Goal: Download file/media

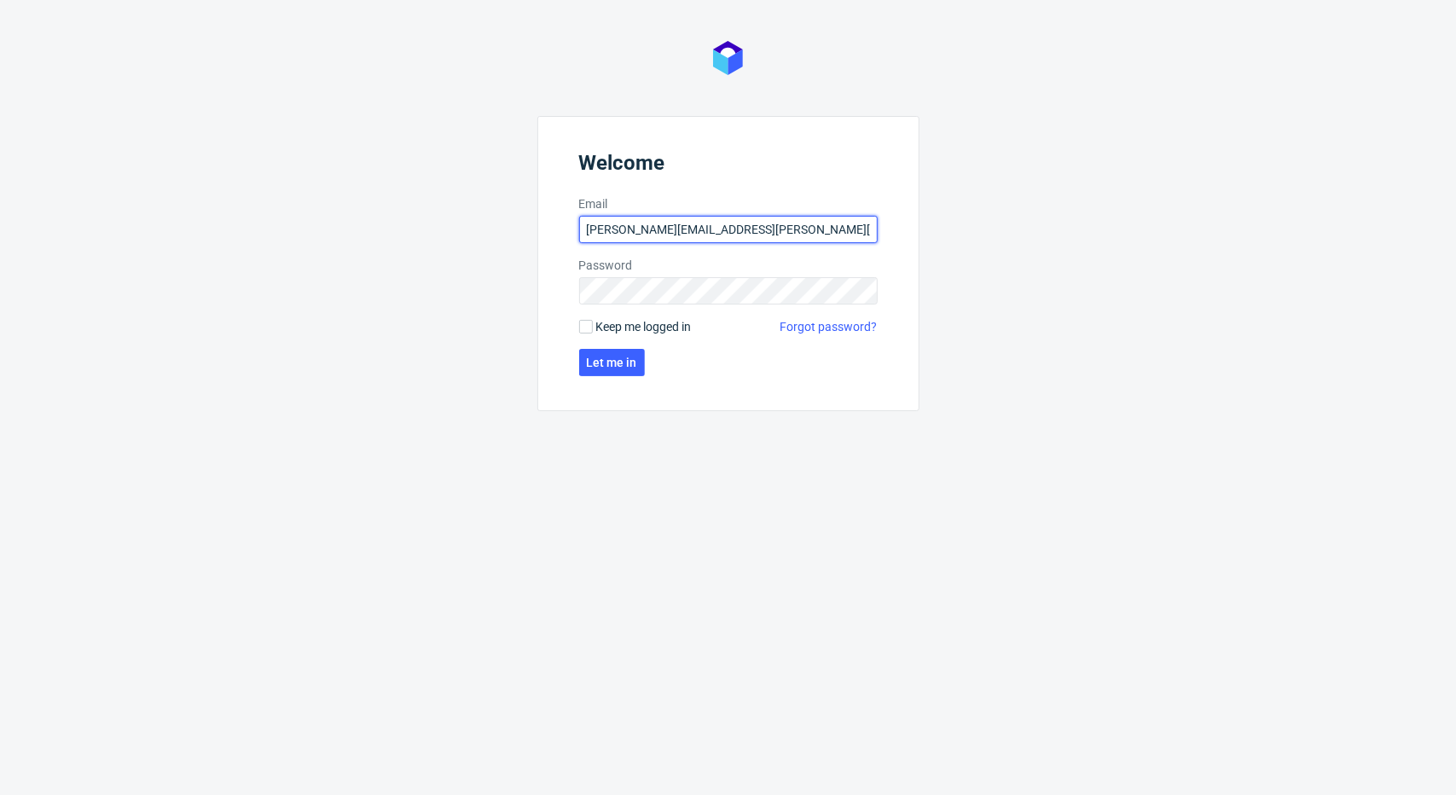
click at [700, 231] on input "[PERSON_NAME][EMAIL_ADDRESS][PERSON_NAME][DOMAIN_NAME]" at bounding box center [728, 229] width 299 height 27
type input "[PERSON_NAME][EMAIL_ADDRESS][PERSON_NAME][DOMAIN_NAME]"
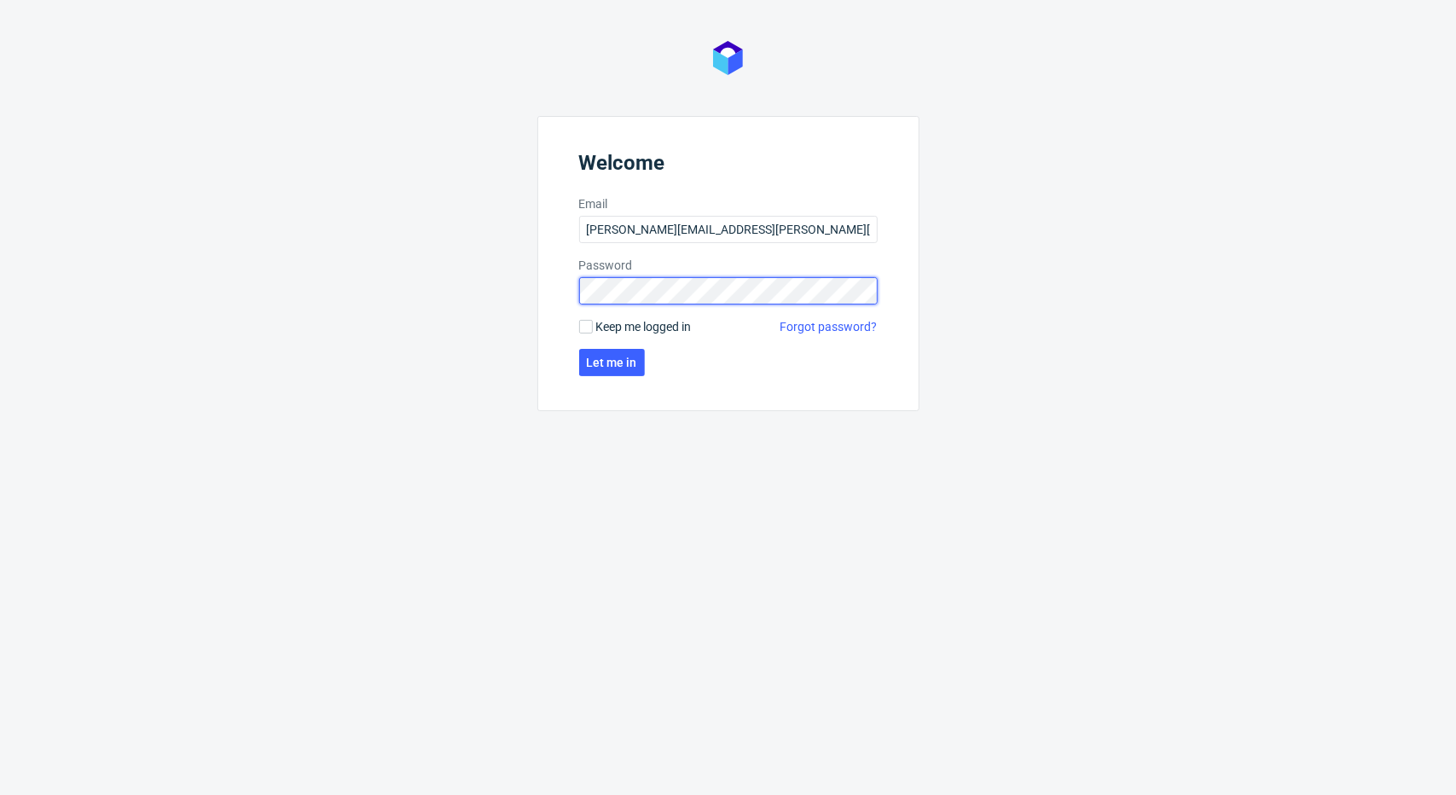
click at [469, 295] on div "Welcome Email [PERSON_NAME][EMAIL_ADDRESS][PERSON_NAME][DOMAIN_NAME] Password K…" at bounding box center [728, 397] width 1456 height 795
click button "Let me in" at bounding box center [612, 362] width 66 height 27
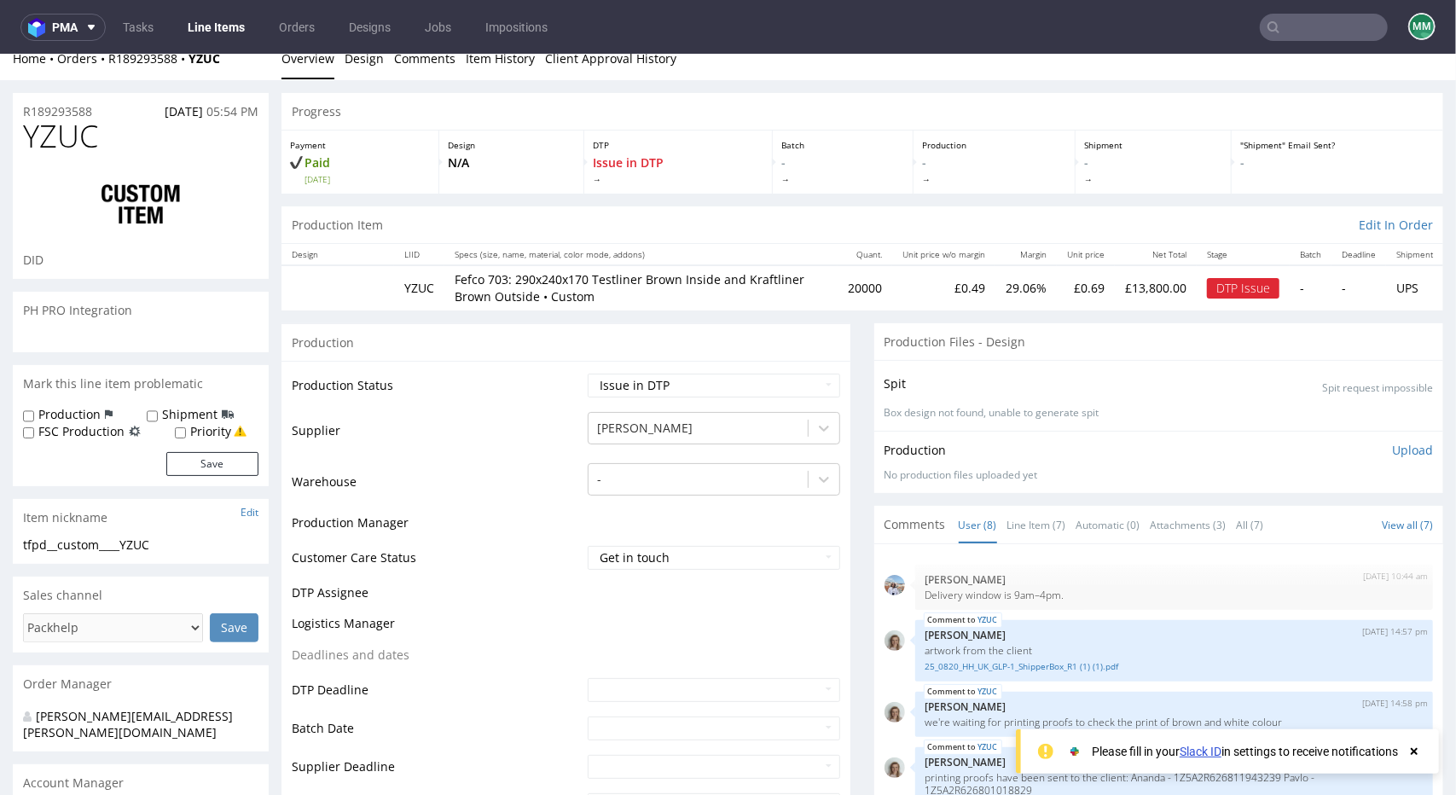
scroll to position [256, 0]
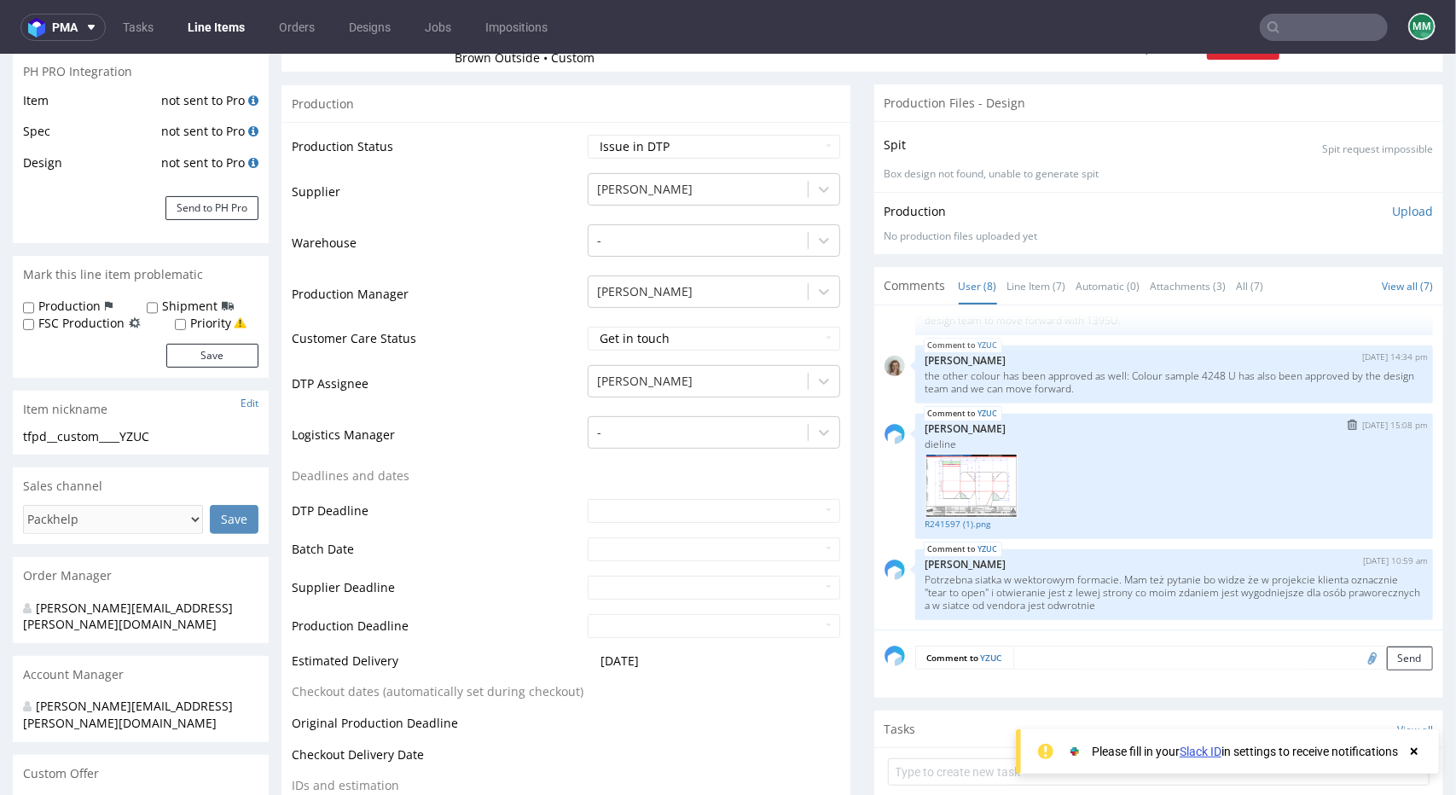
click at [957, 489] on img at bounding box center [972, 485] width 92 height 64
click at [949, 524] on link "R241597 (1).png" at bounding box center [1174, 523] width 497 height 13
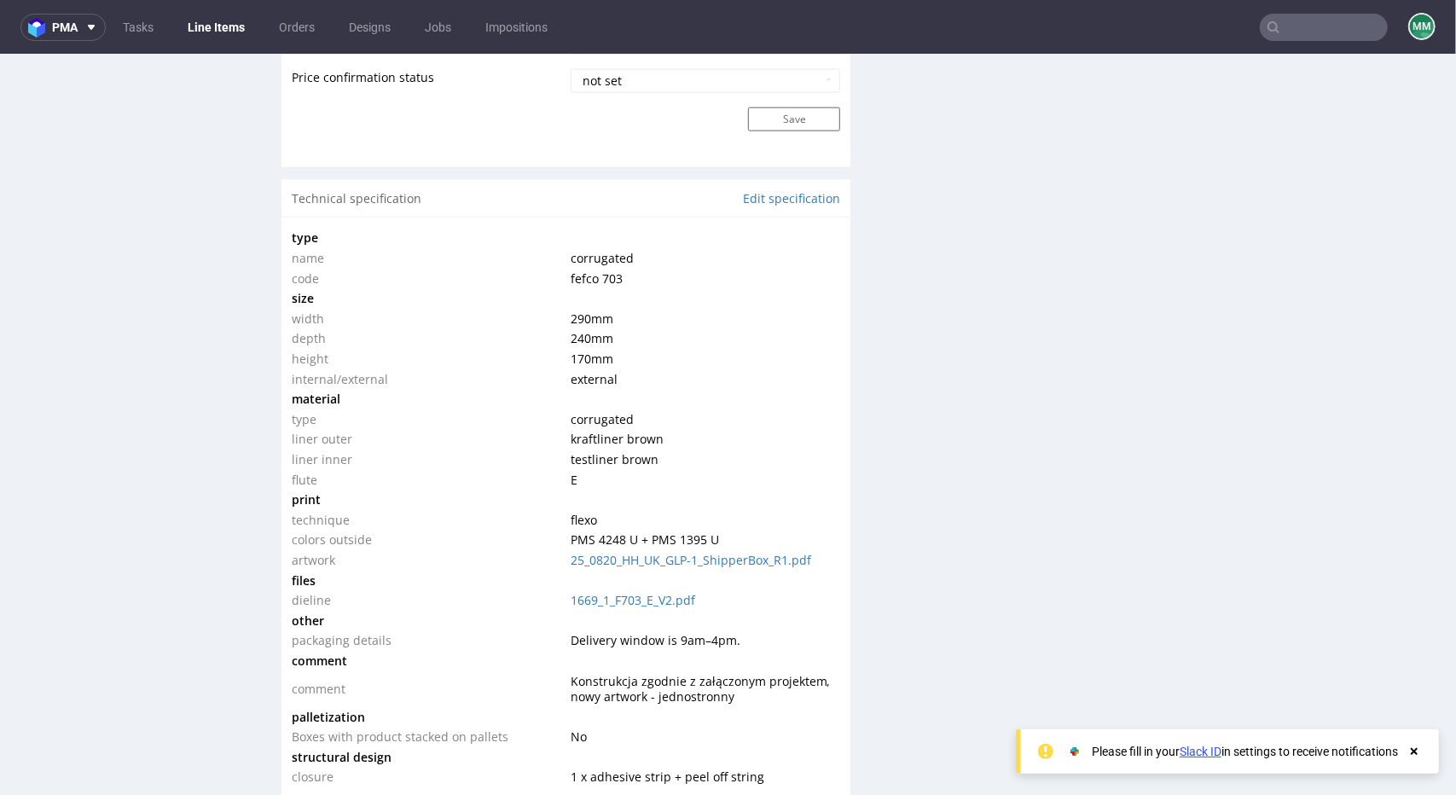
scroll to position [1621, 0]
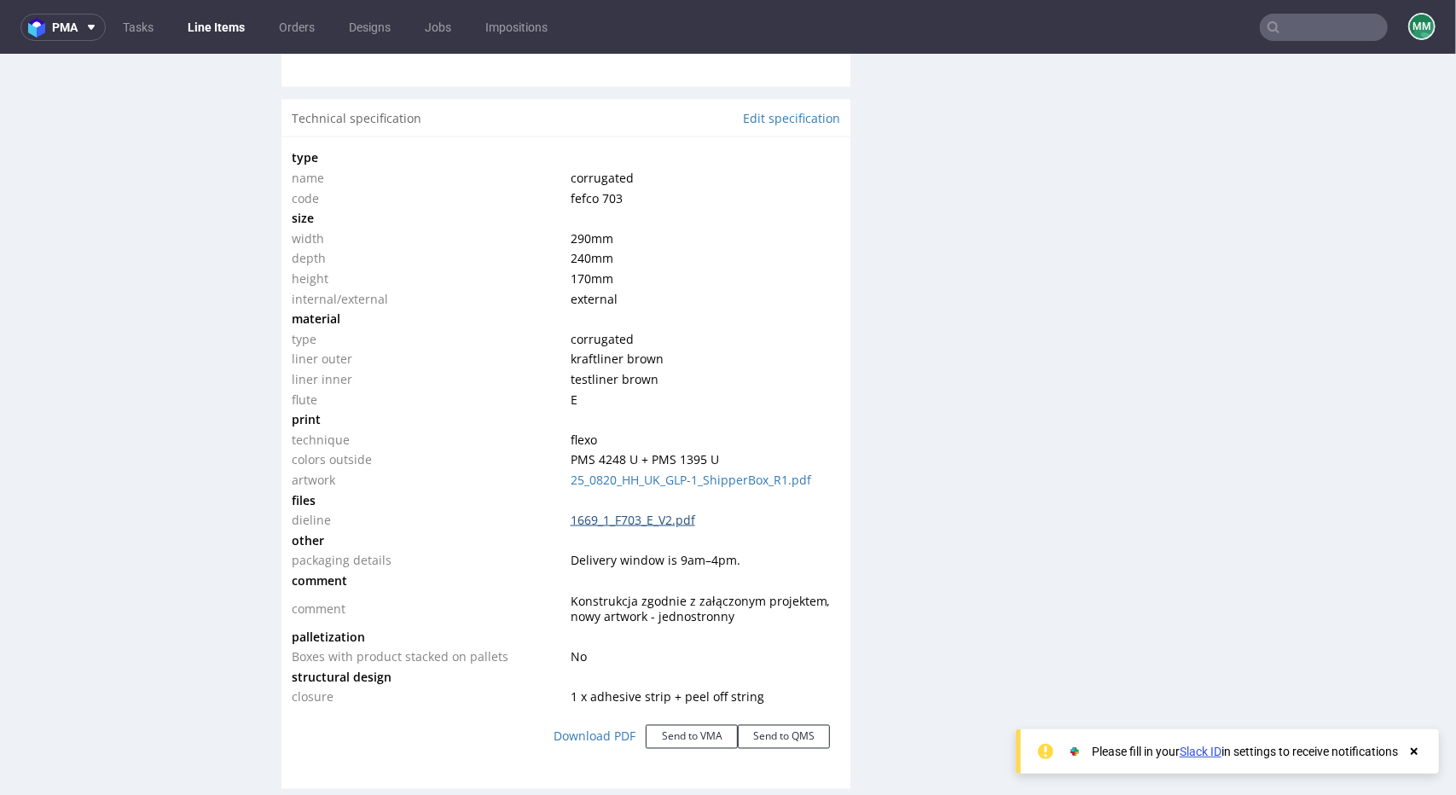
click at [580, 515] on link "1669_1_F703_E_V2.pdf" at bounding box center [633, 519] width 125 height 16
